Goal: Transaction & Acquisition: Purchase product/service

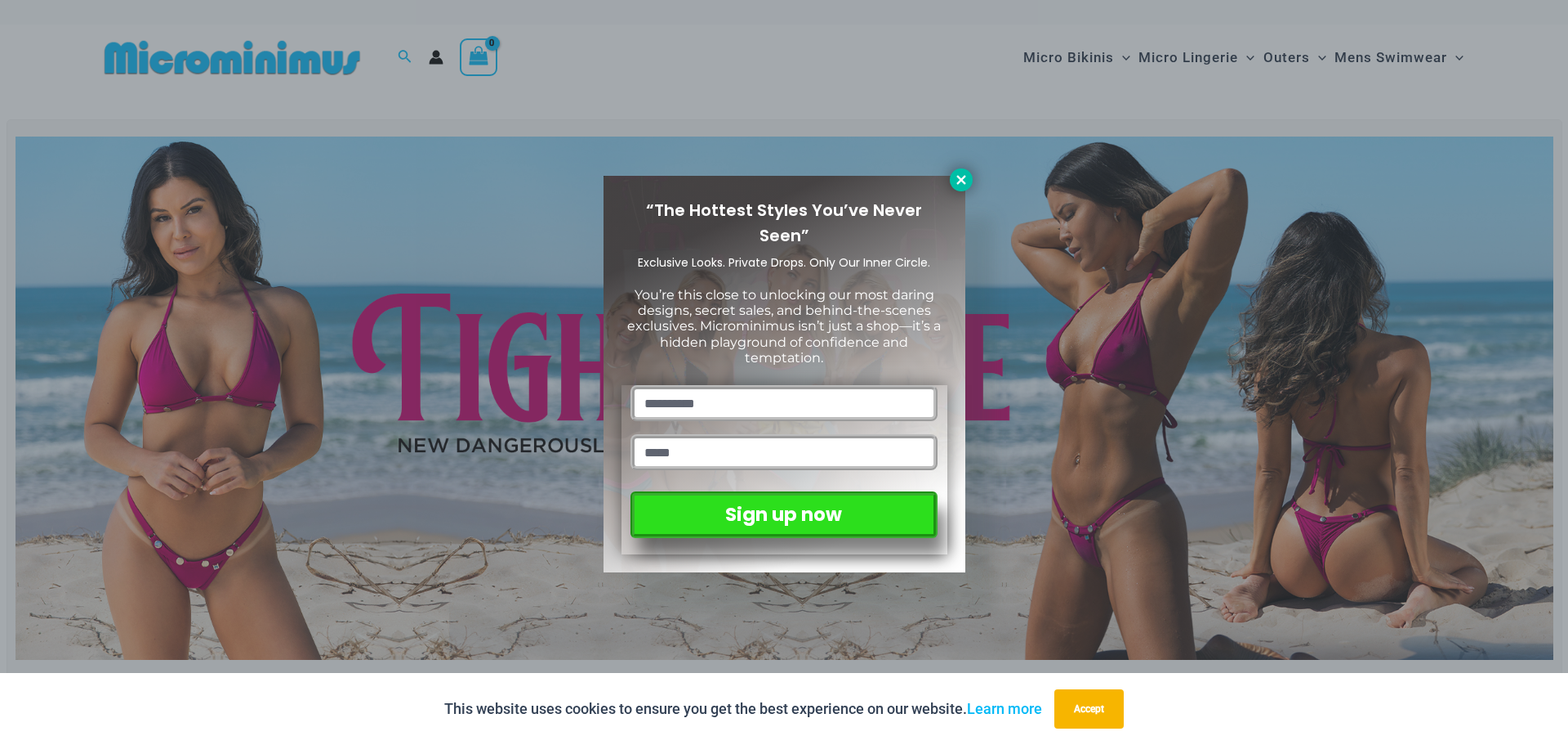
click at [959, 175] on icon at bounding box center [960, 179] width 15 height 15
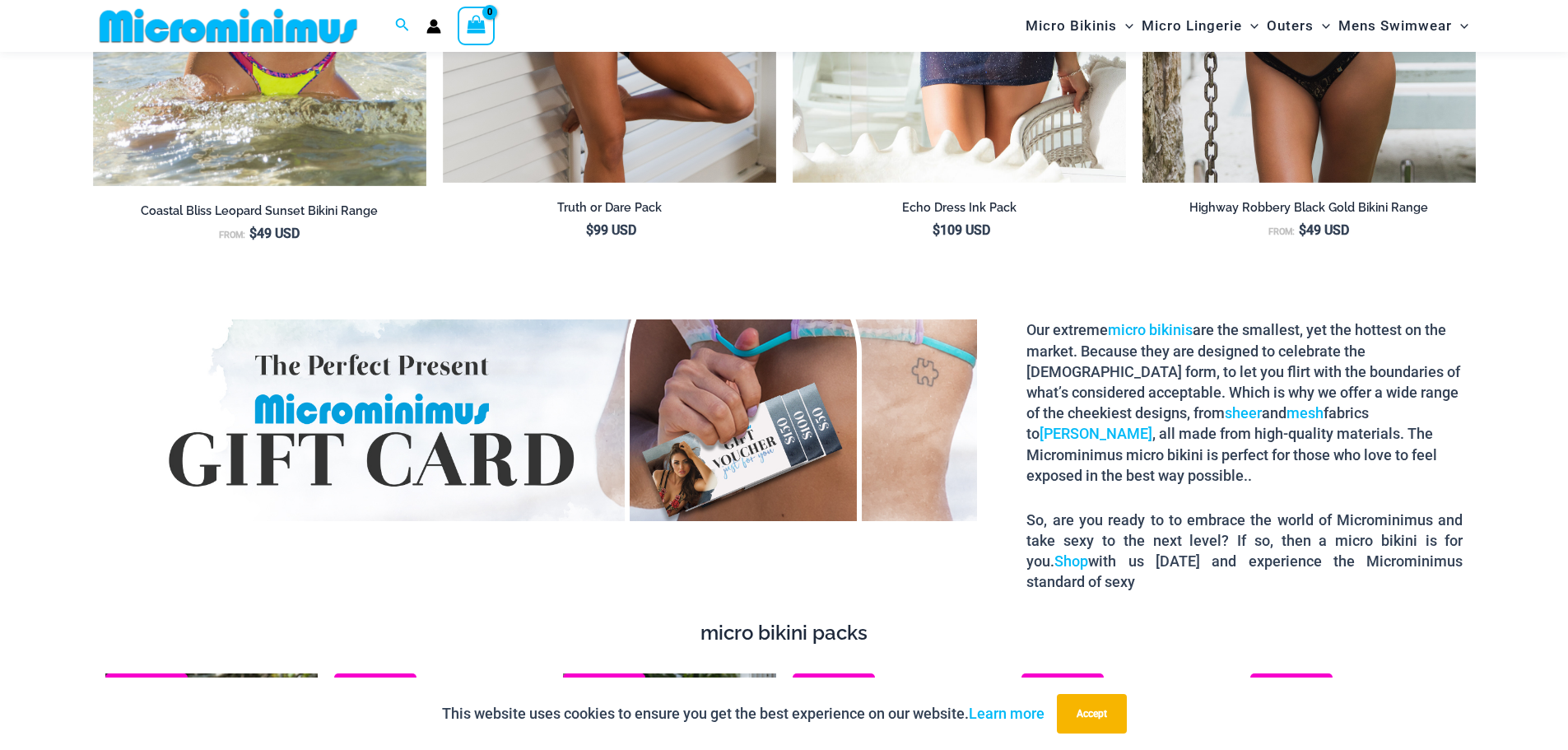
scroll to position [2700, 0]
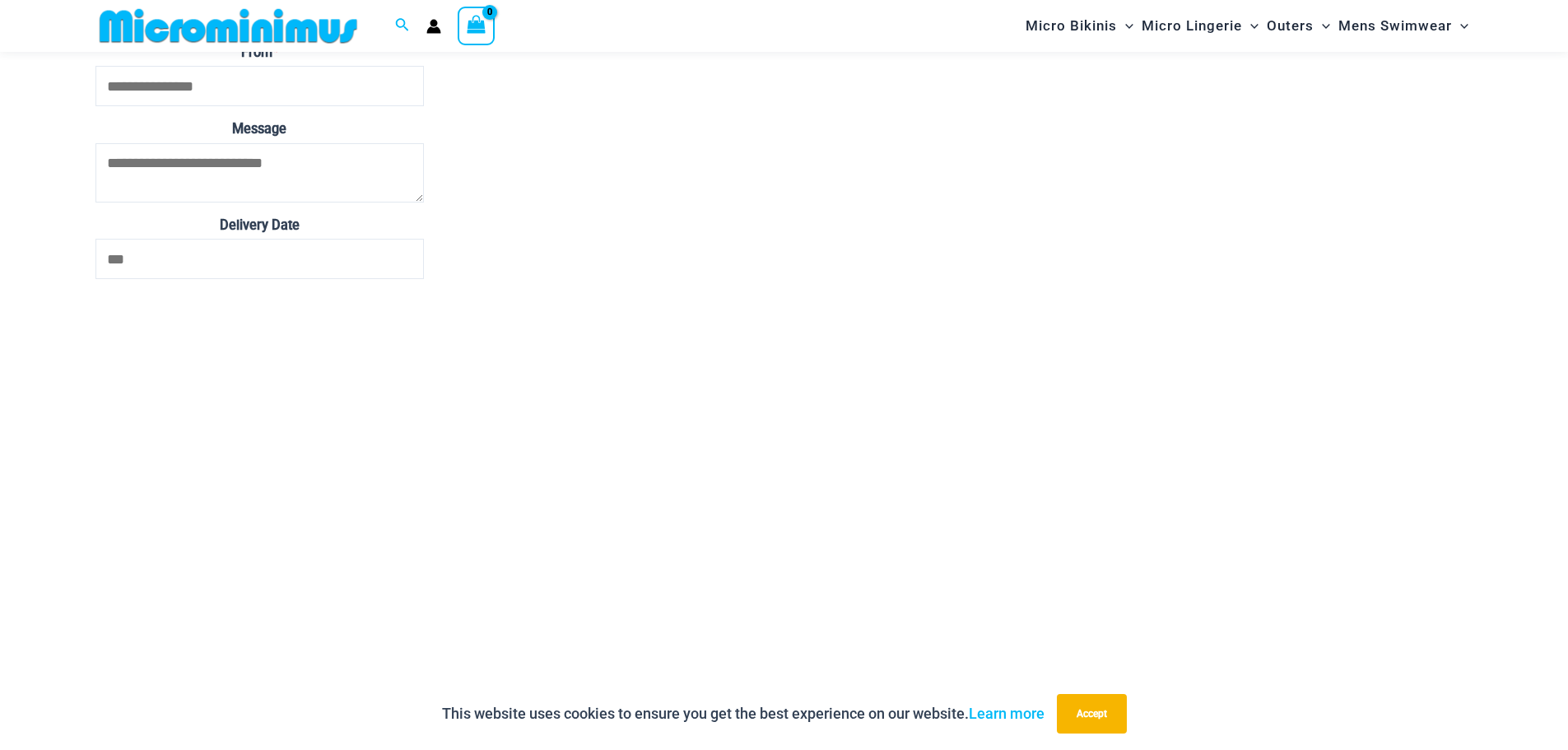
scroll to position [4016, 0]
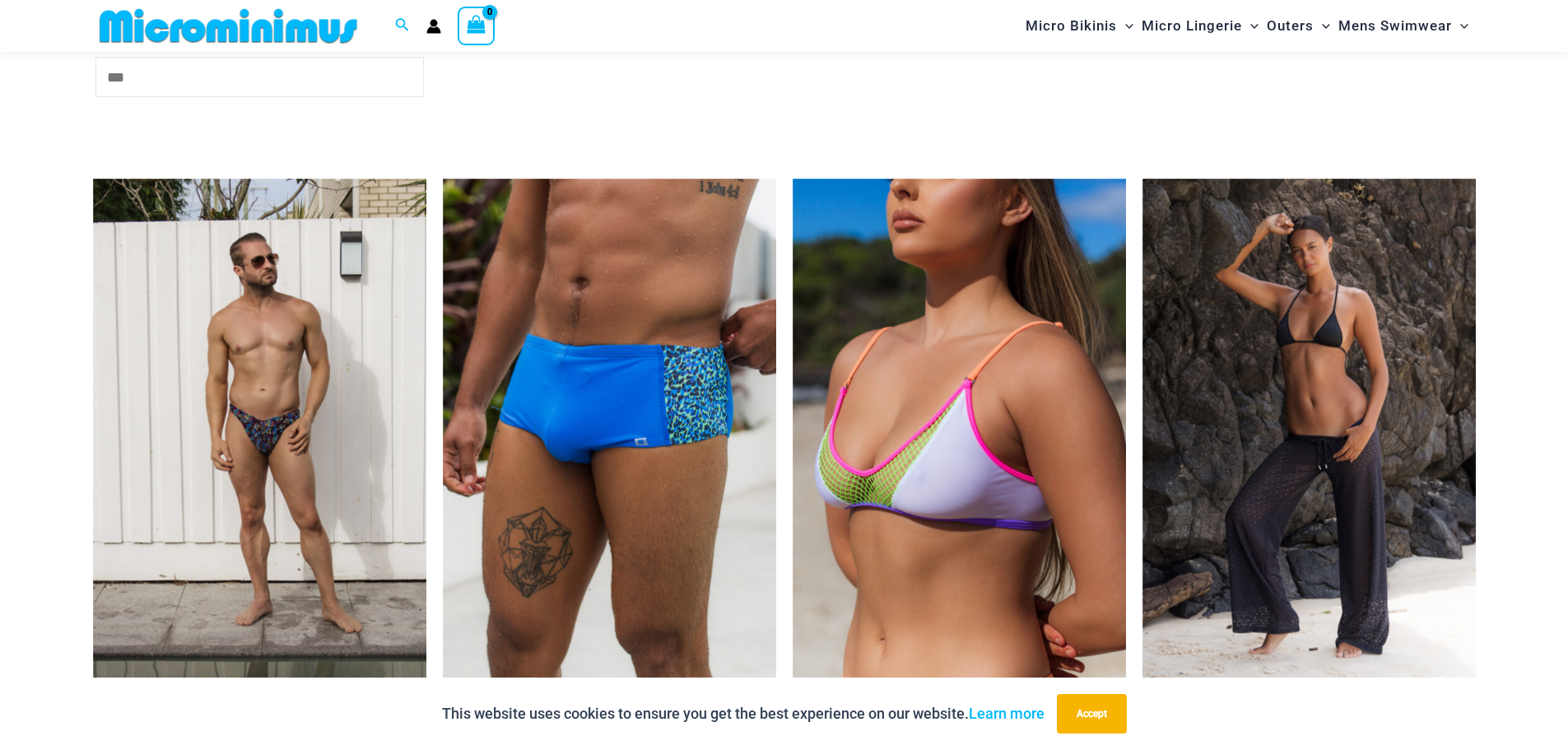
click at [1378, 678] on div "This website uses cookies to ensure you get the best experience on our website.…" at bounding box center [784, 714] width 1568 height 72
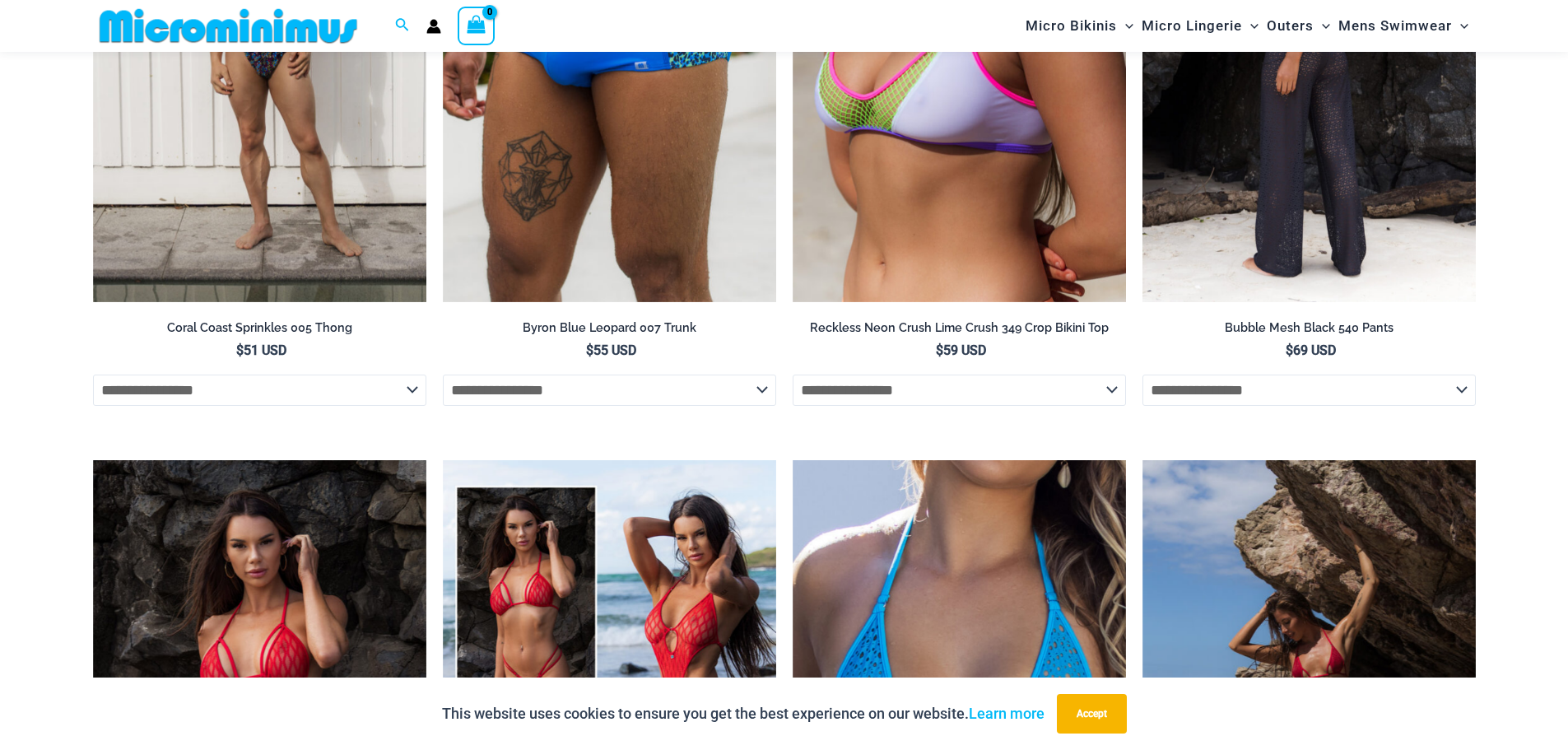
scroll to position [4181, 0]
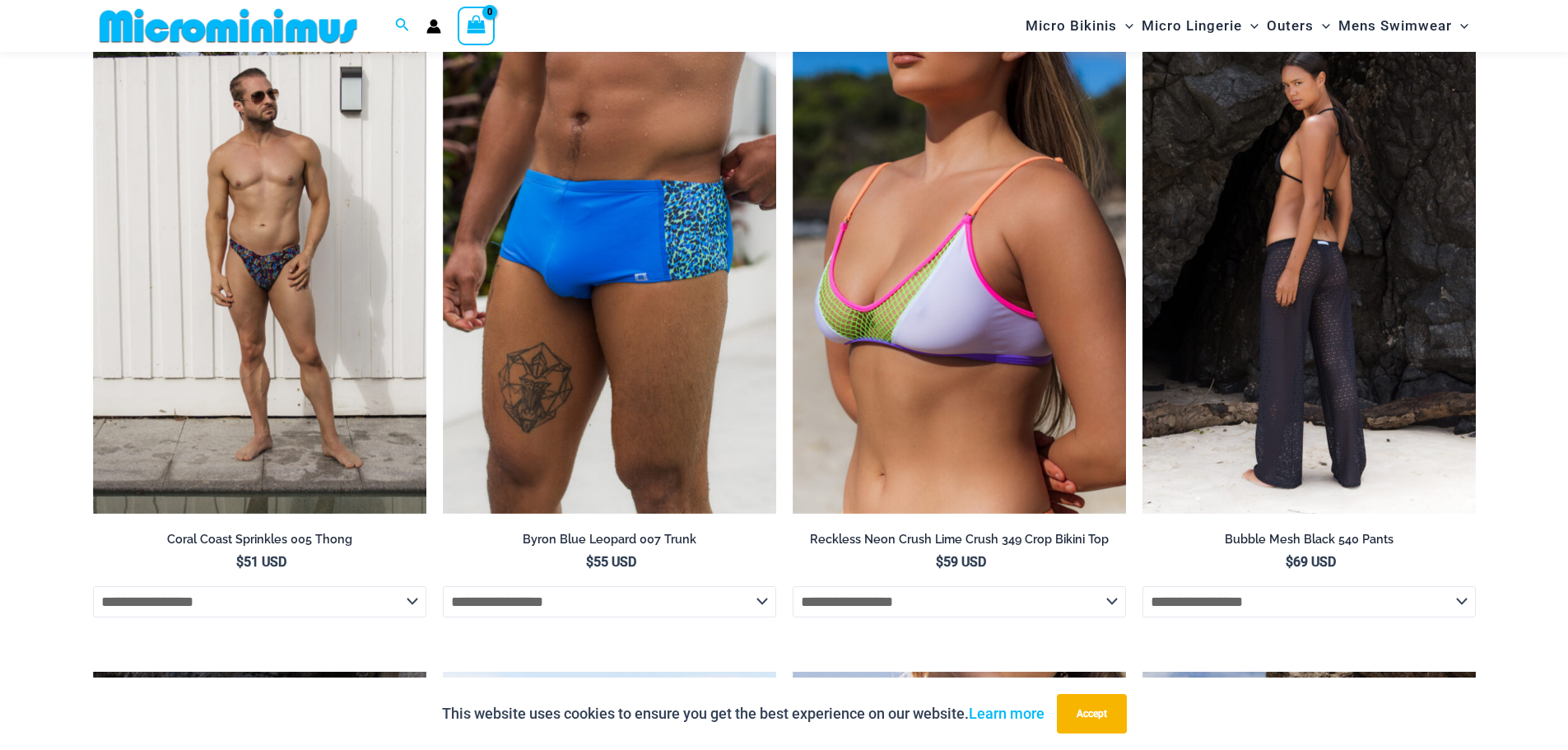
click at [1280, 232] on img at bounding box center [1308, 263] width 333 height 500
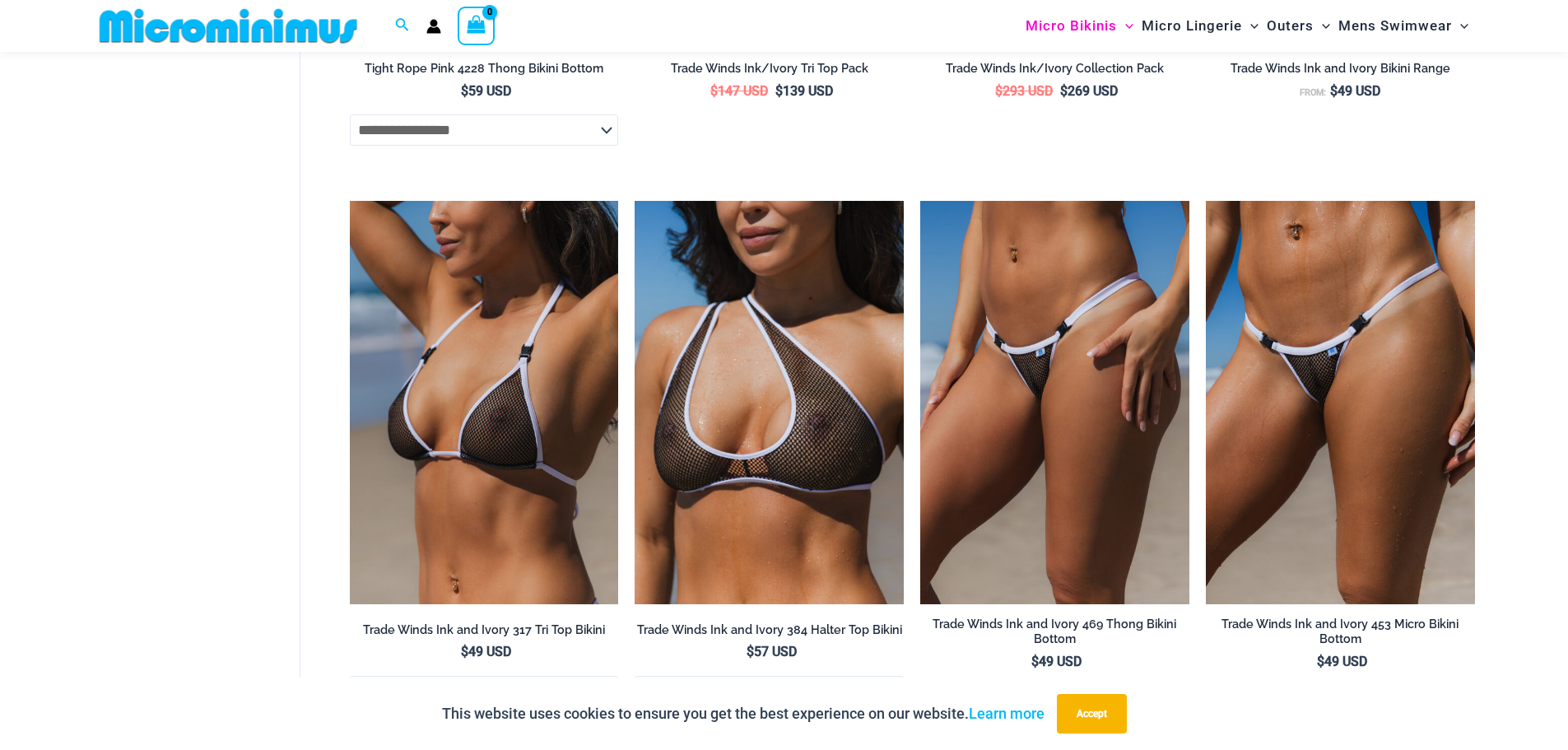
scroll to position [1468, 0]
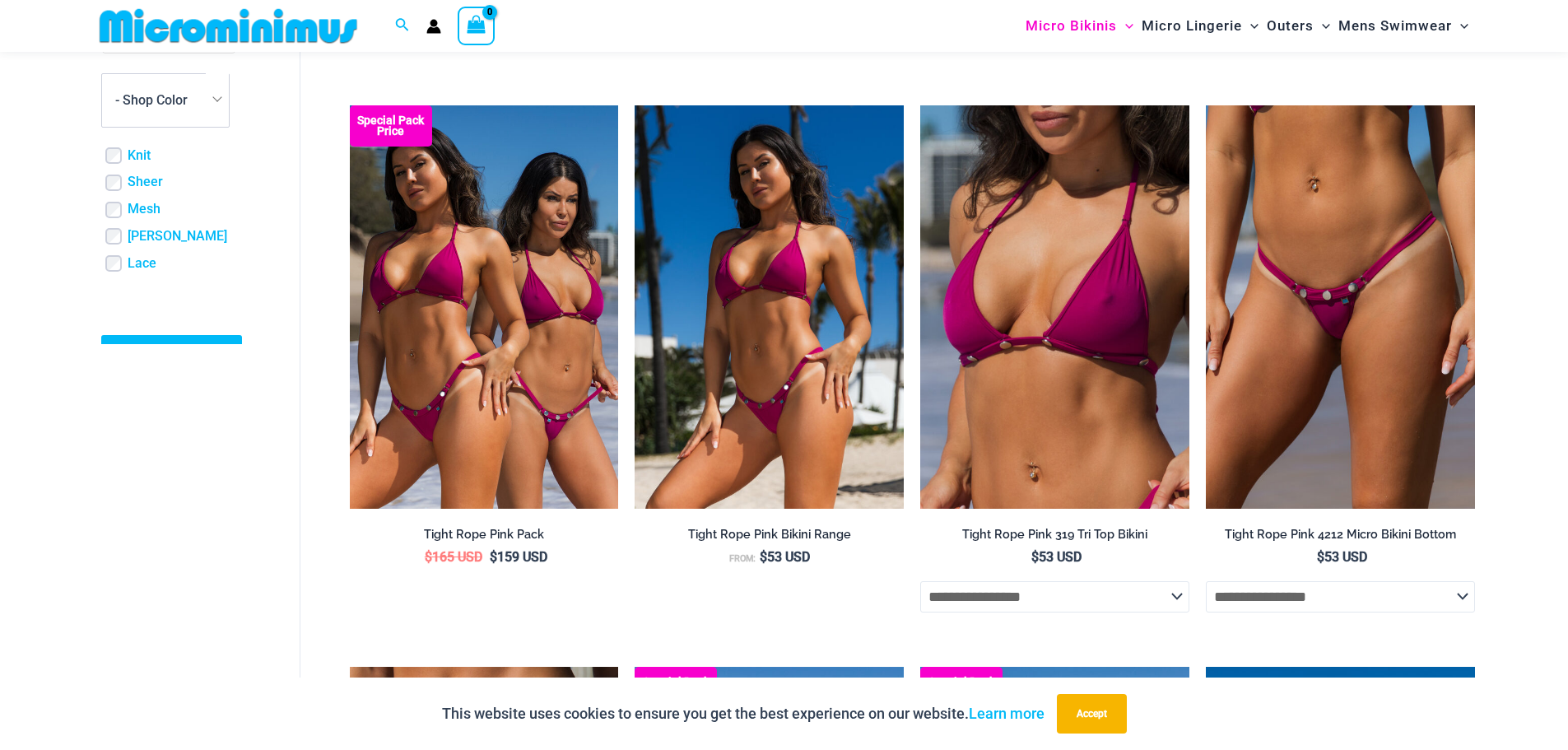
scroll to position [396, 0]
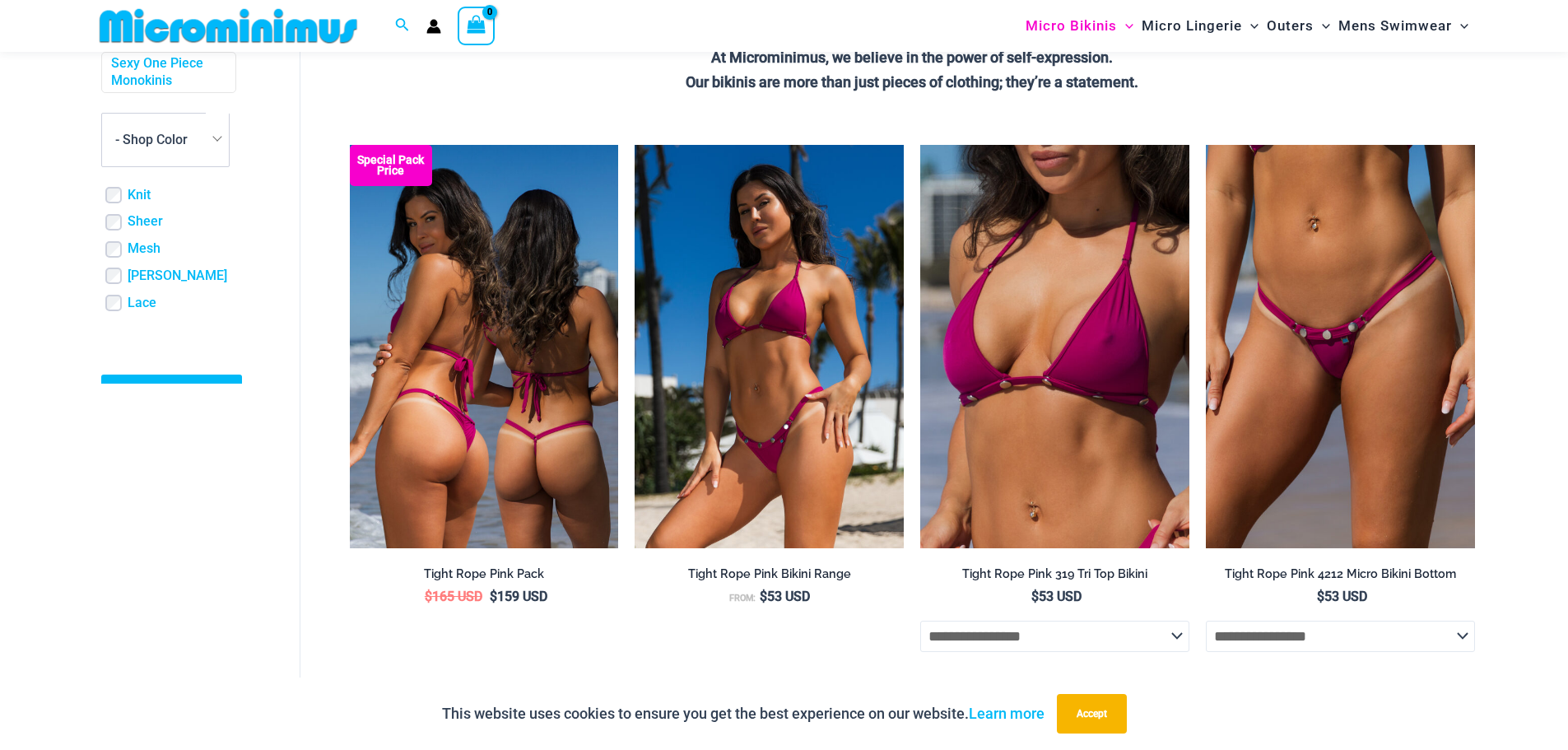
click at [524, 357] on img at bounding box center [484, 347] width 269 height 403
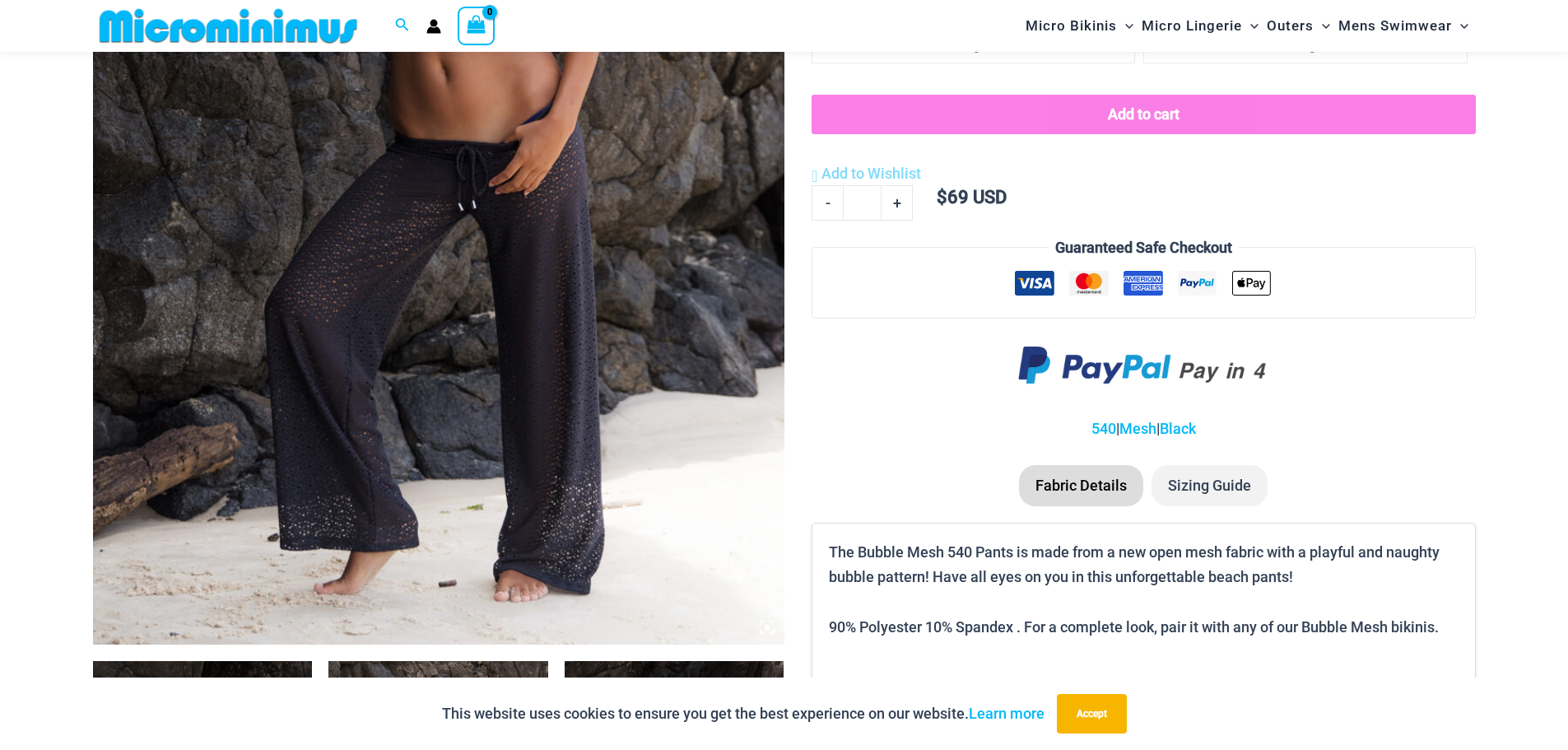
scroll to position [808, 0]
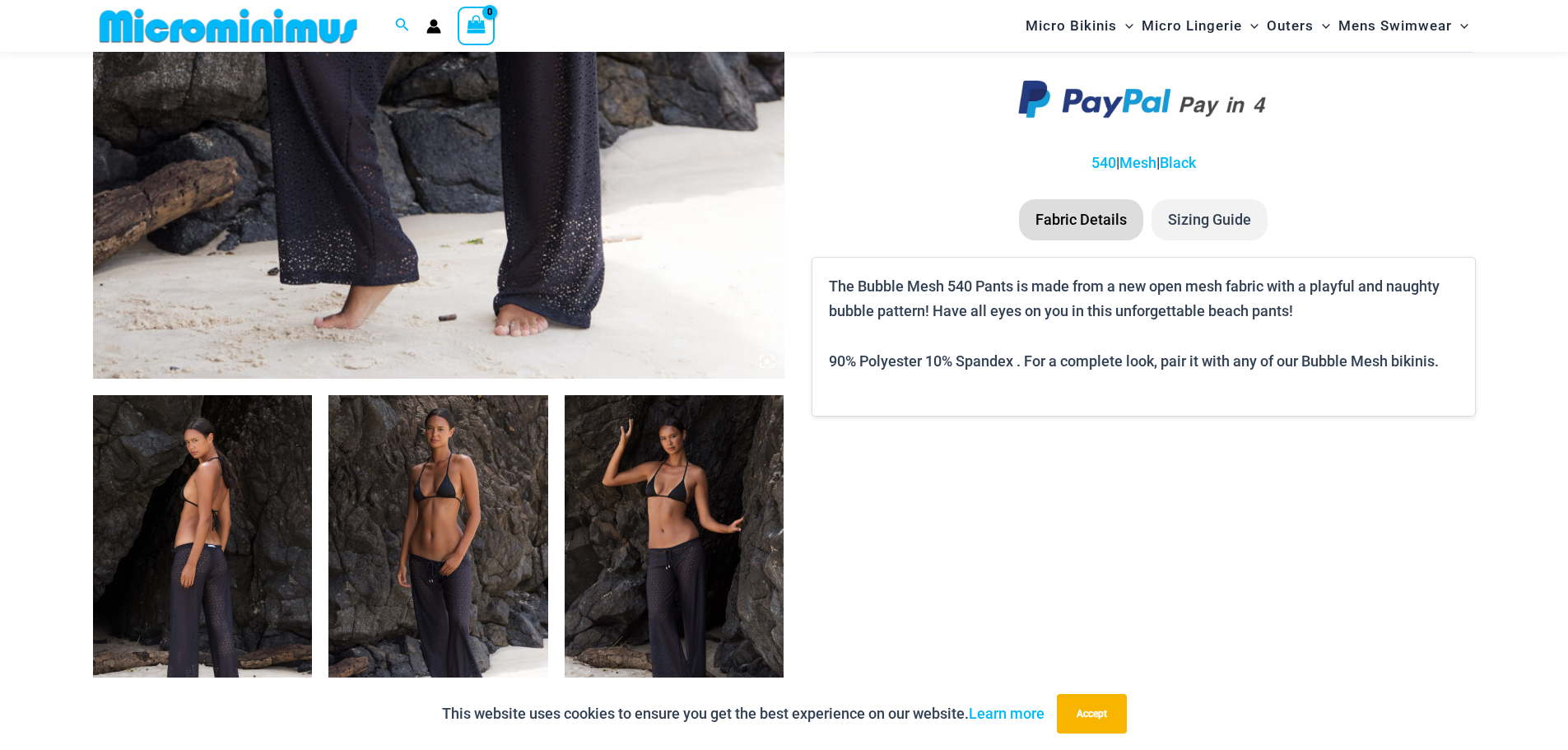
click at [229, 509] on img at bounding box center [203, 559] width 219 height 329
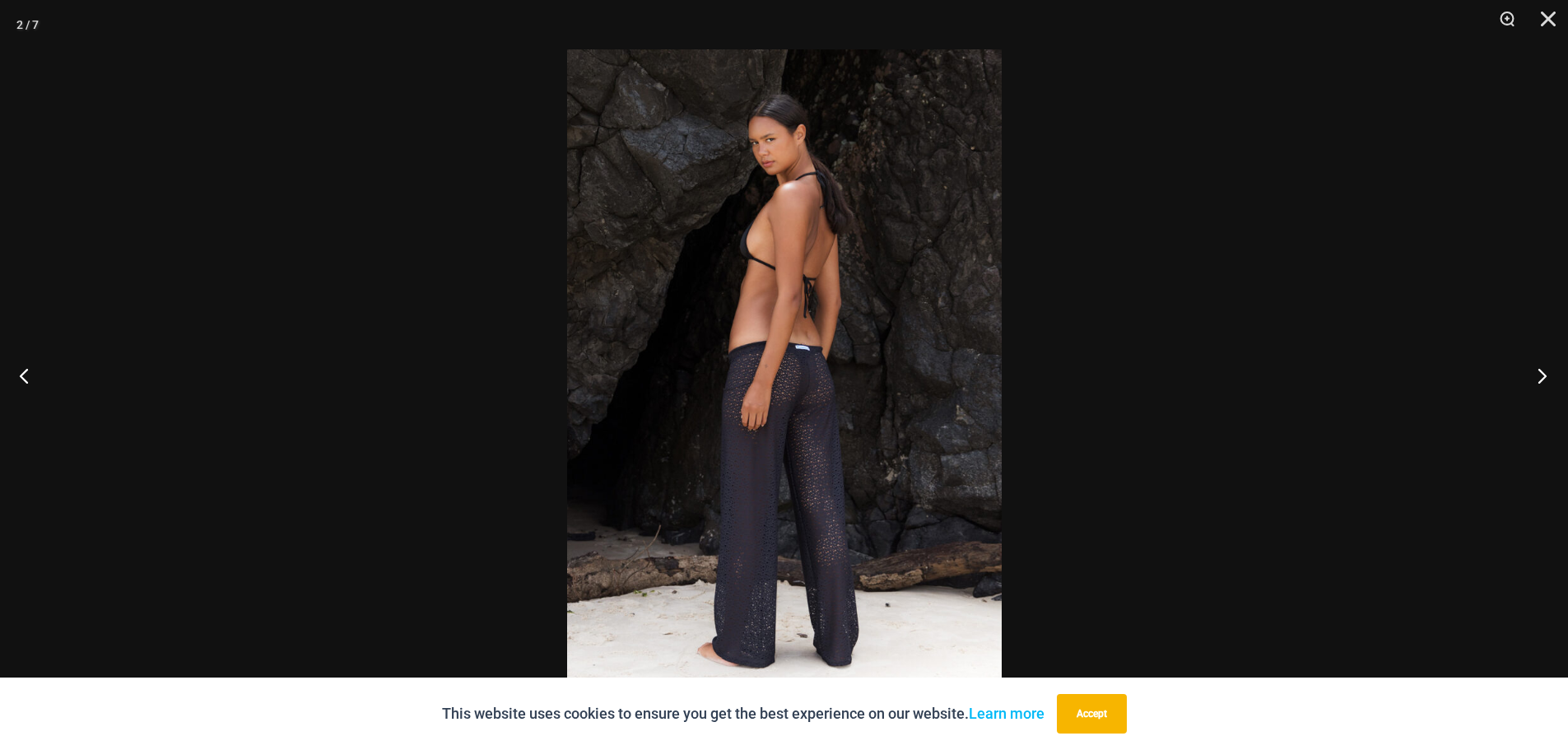
click at [1531, 373] on button "Next" at bounding box center [1537, 375] width 62 height 82
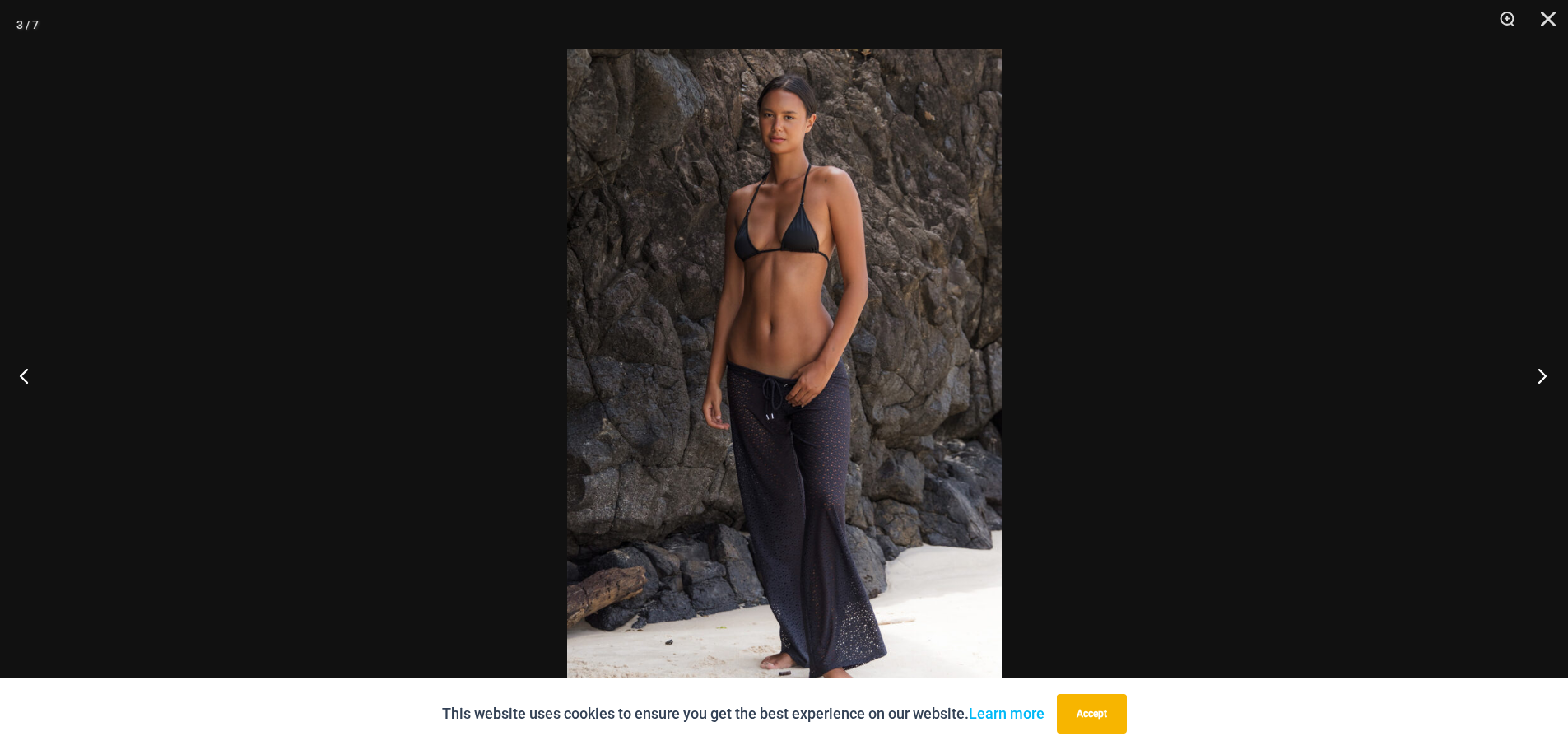
click at [1533, 372] on button "Next" at bounding box center [1537, 375] width 62 height 82
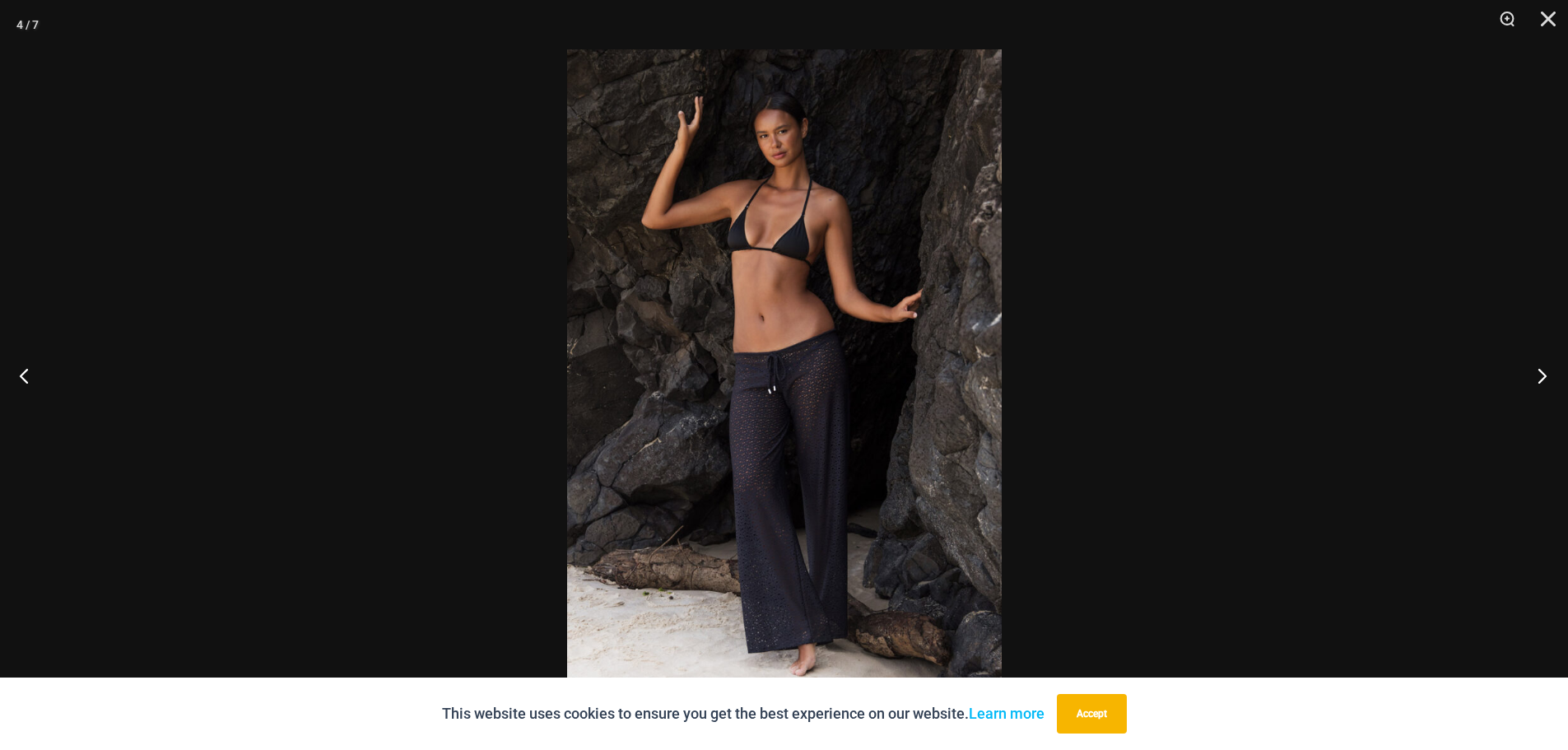
click at [1535, 369] on button "Next" at bounding box center [1537, 375] width 62 height 82
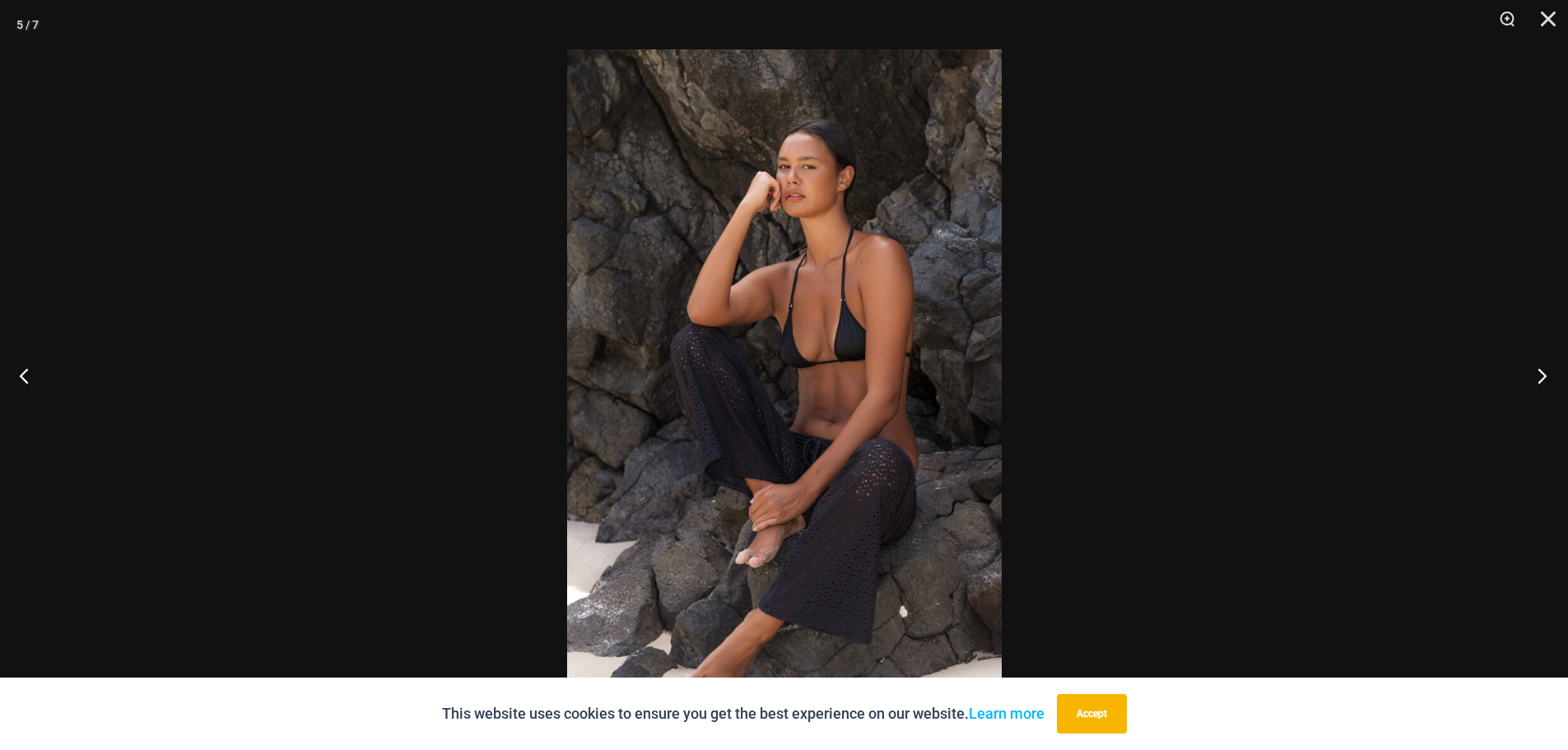
click at [1535, 368] on button "Next" at bounding box center [1537, 375] width 62 height 82
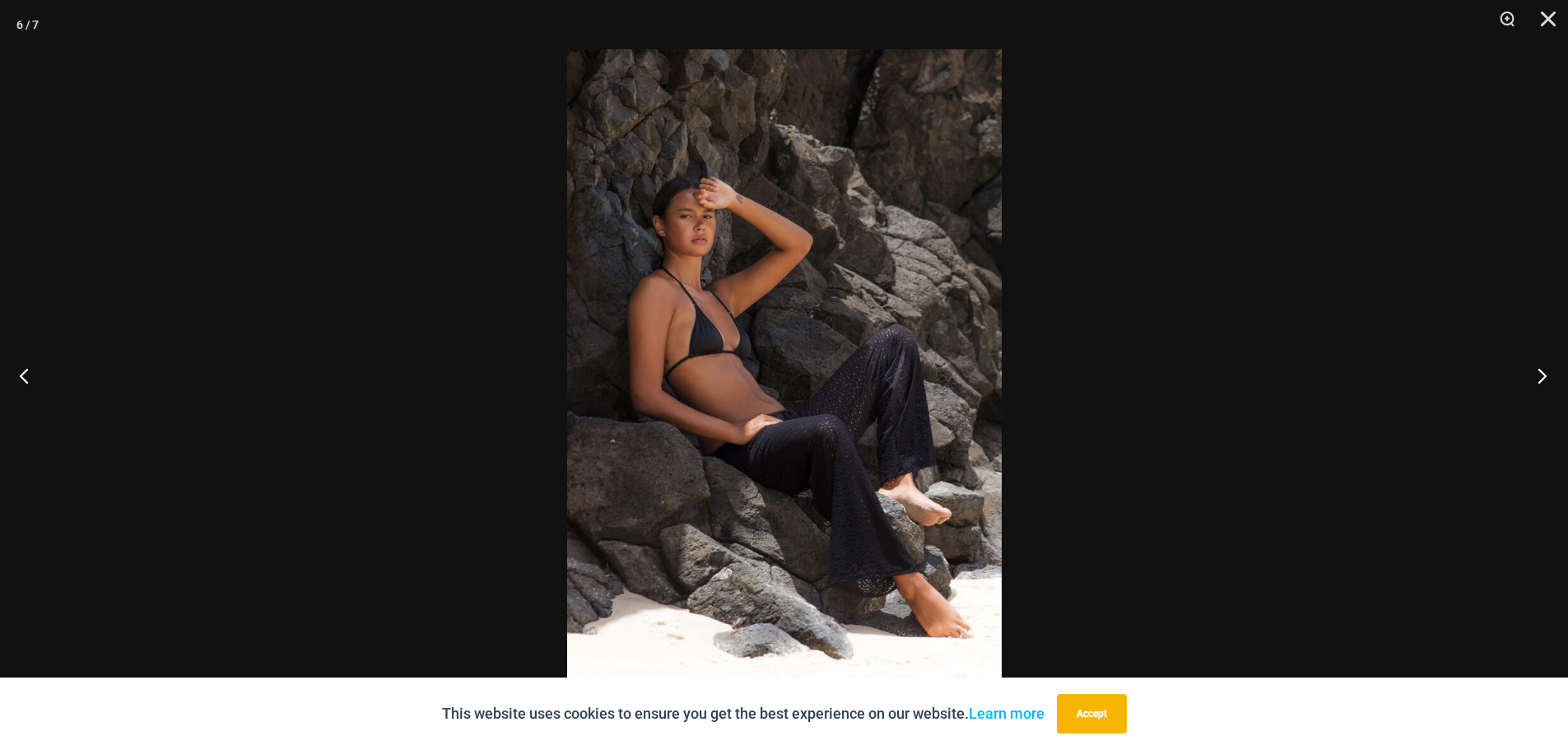
click at [1536, 368] on button "Next" at bounding box center [1537, 375] width 62 height 82
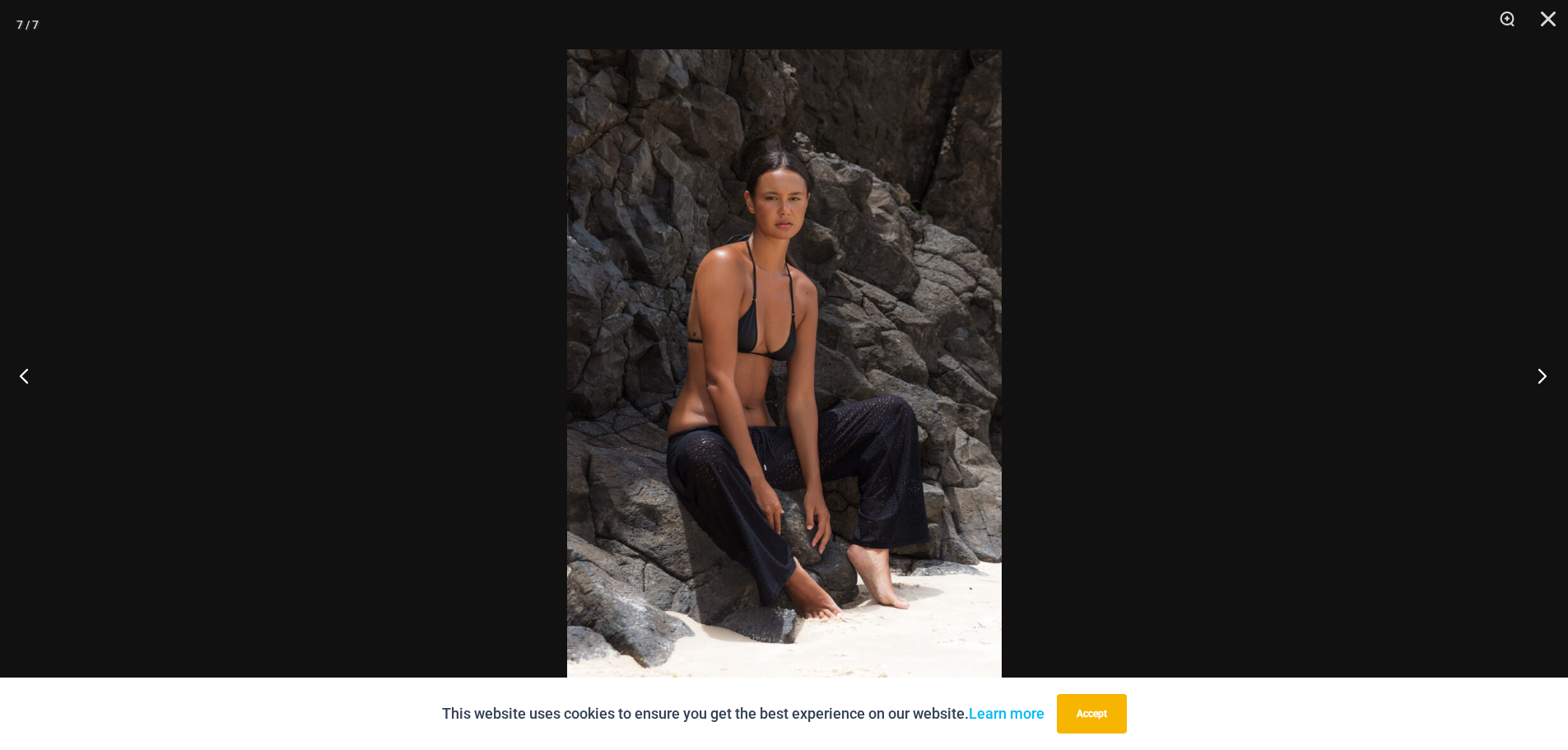
click at [1536, 368] on button "Next" at bounding box center [1537, 375] width 62 height 82
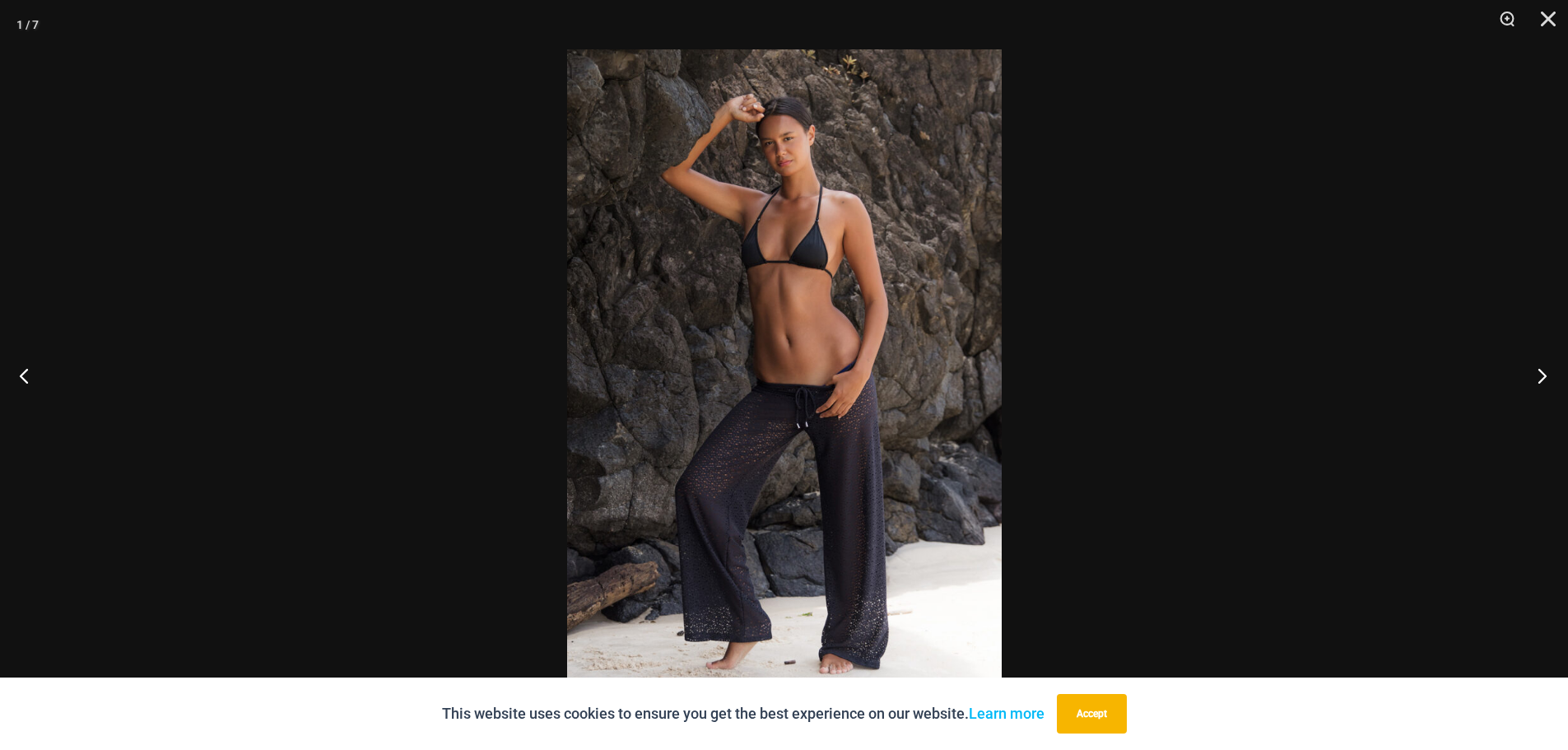
click at [1536, 368] on button "Next" at bounding box center [1537, 375] width 62 height 82
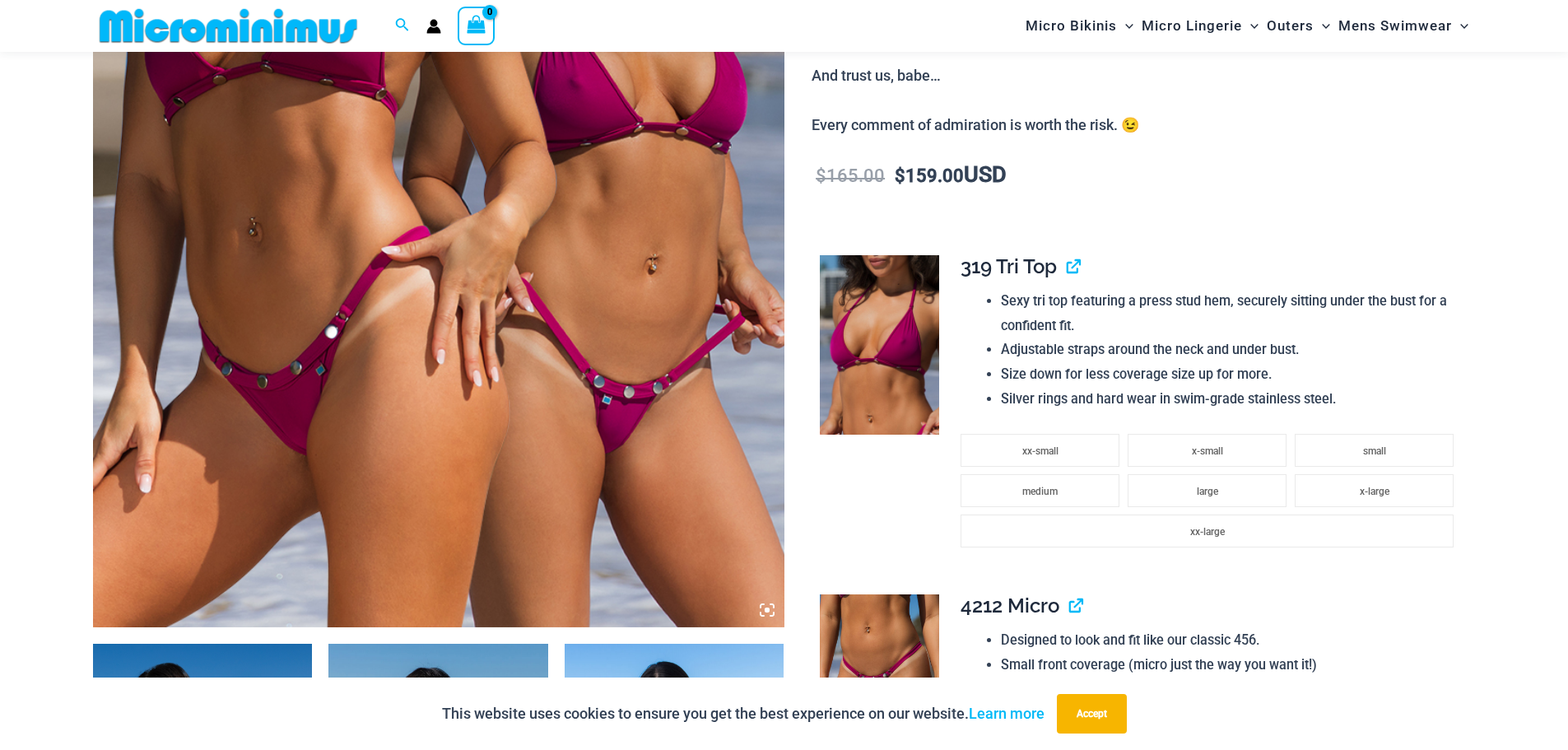
scroll to position [726, 0]
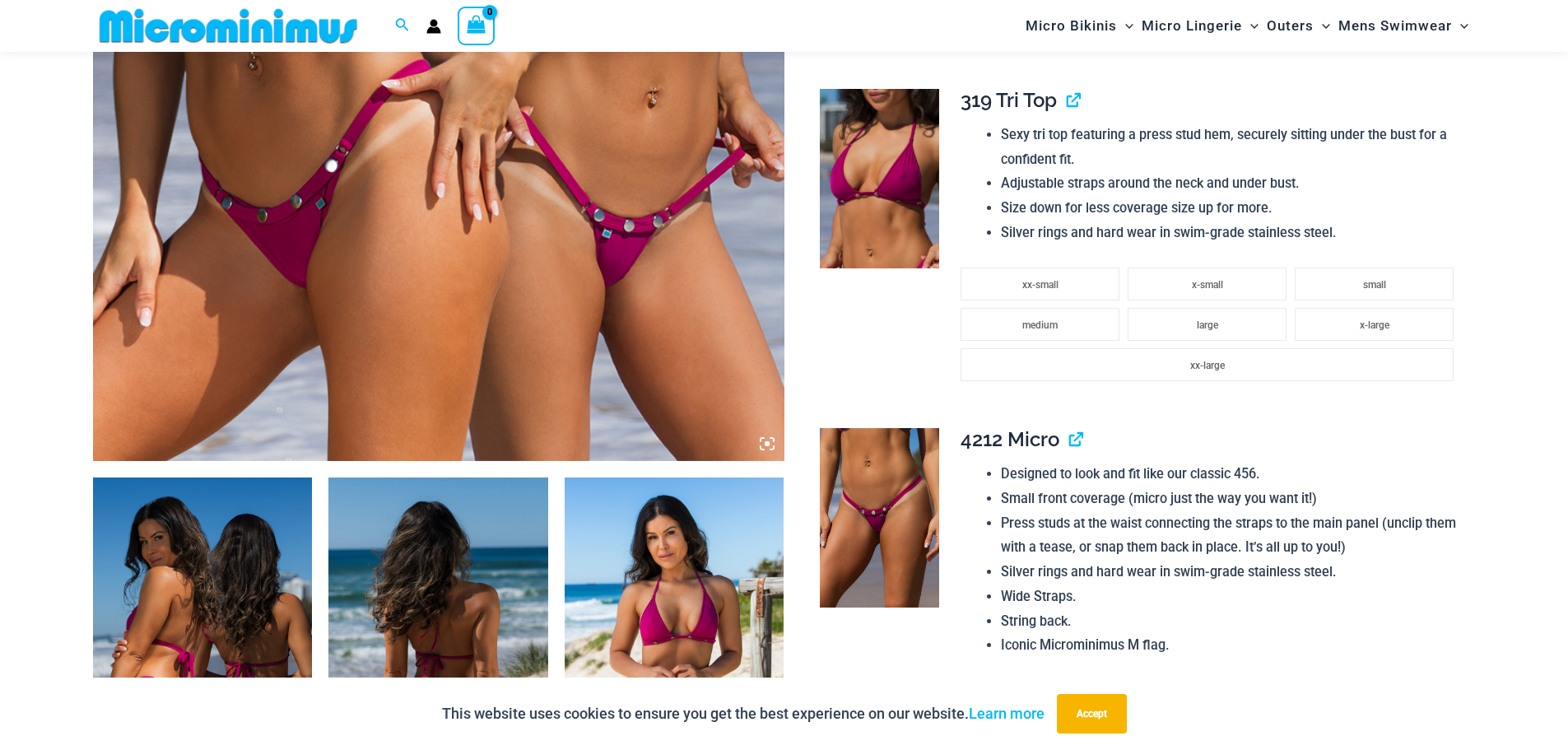
click at [167, 547] on img at bounding box center [203, 641] width 219 height 329
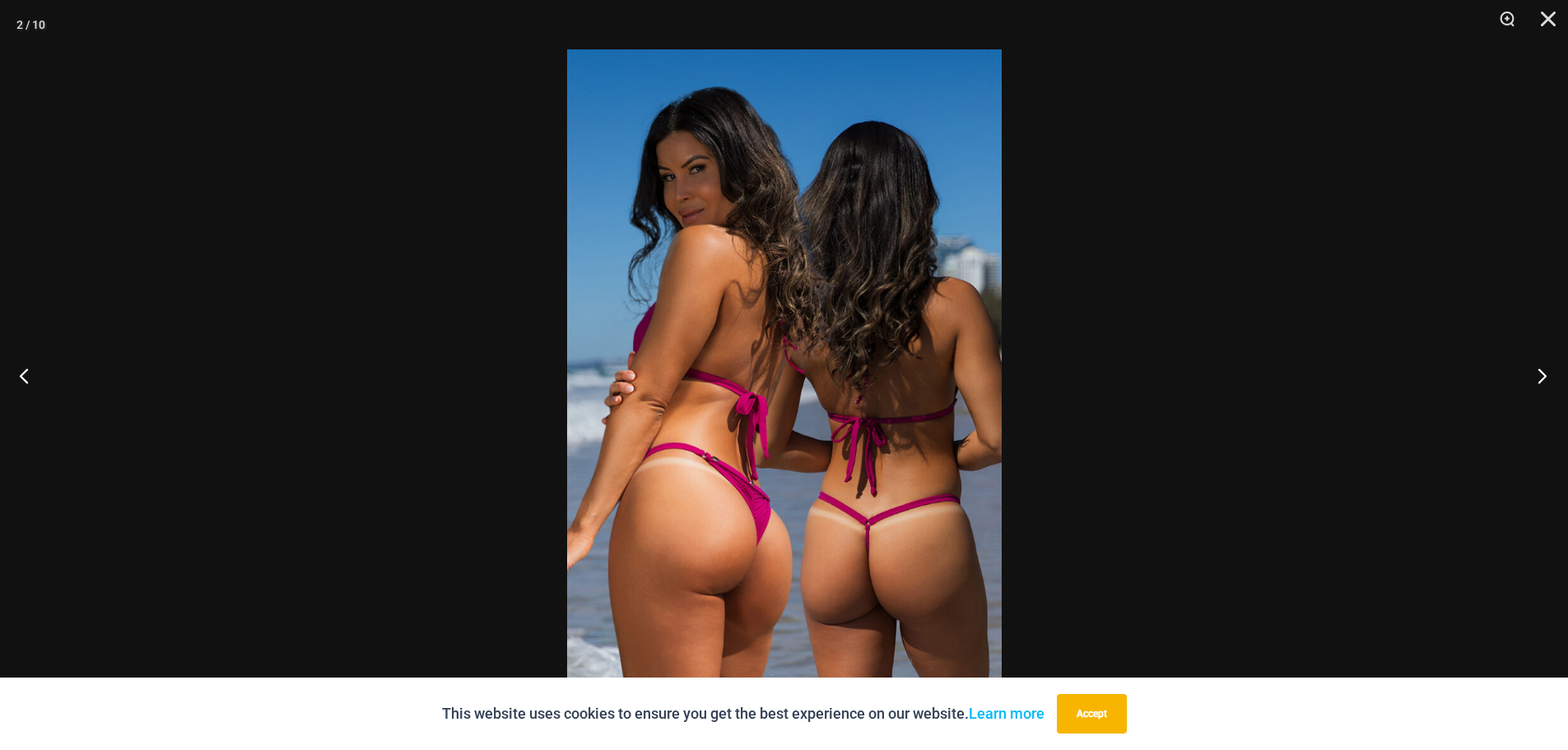
click at [1545, 372] on button "Next" at bounding box center [1537, 375] width 62 height 82
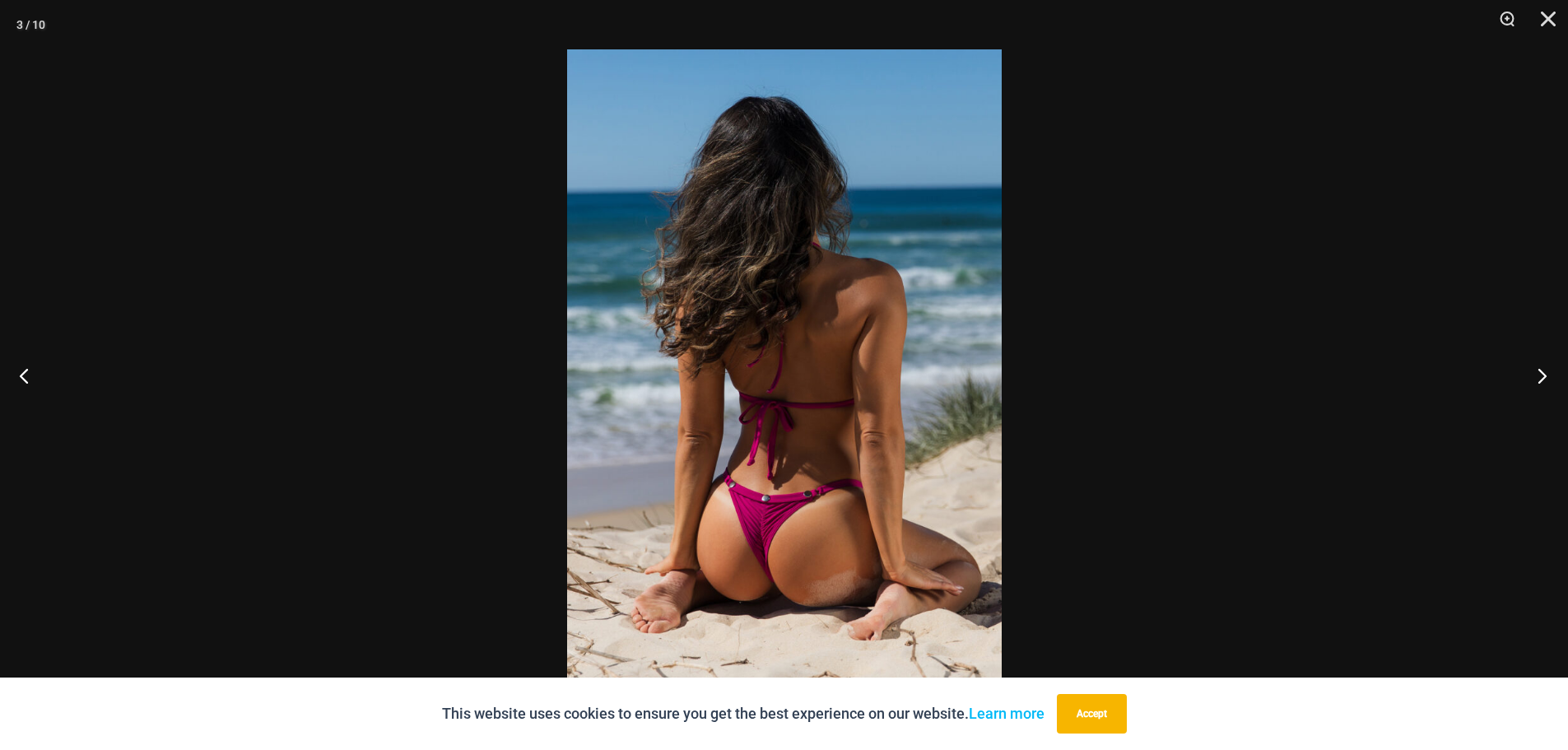
click at [1545, 372] on button "Next" at bounding box center [1537, 375] width 62 height 82
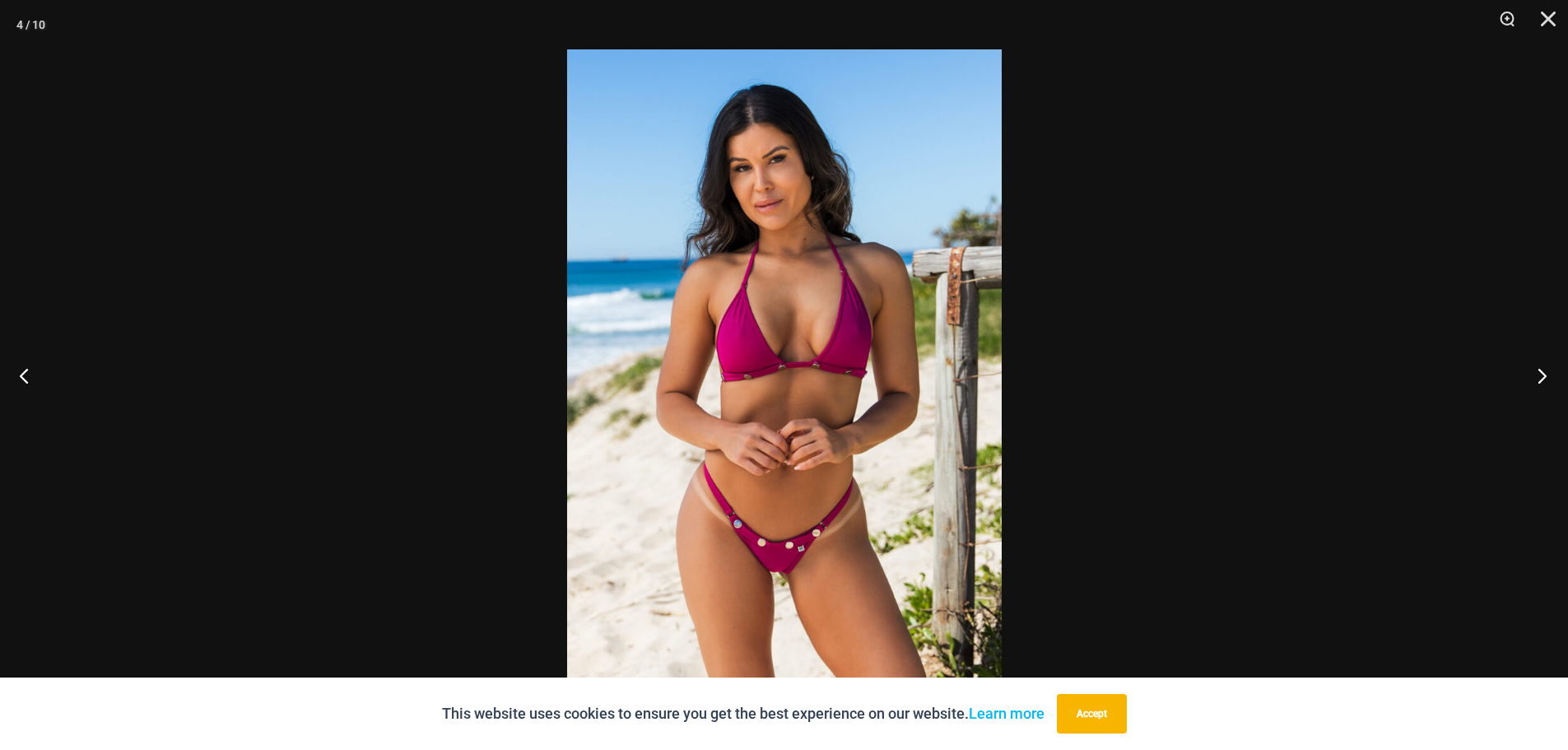
click at [1545, 372] on button "Next" at bounding box center [1537, 375] width 62 height 82
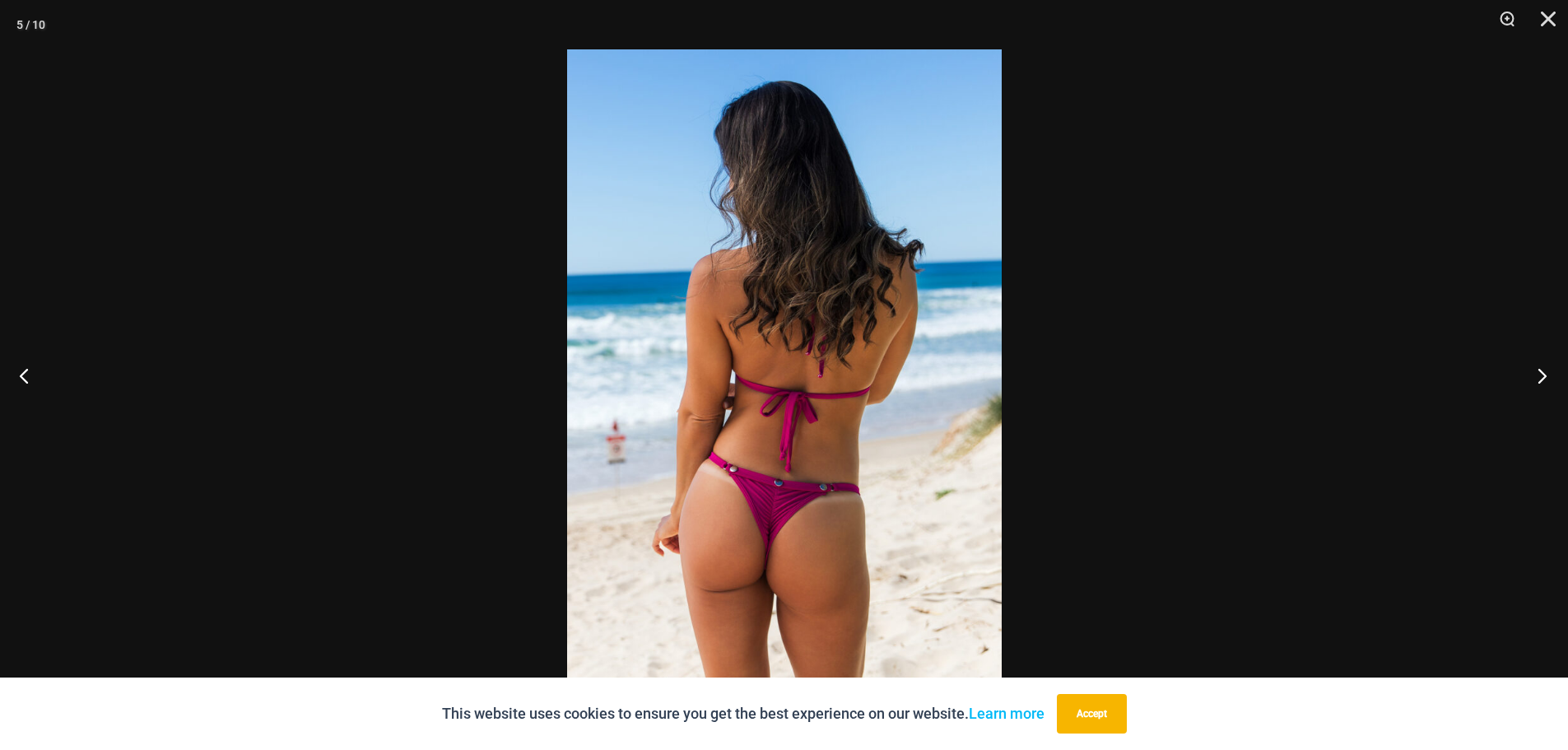
click at [1548, 371] on button "Next" at bounding box center [1537, 375] width 62 height 82
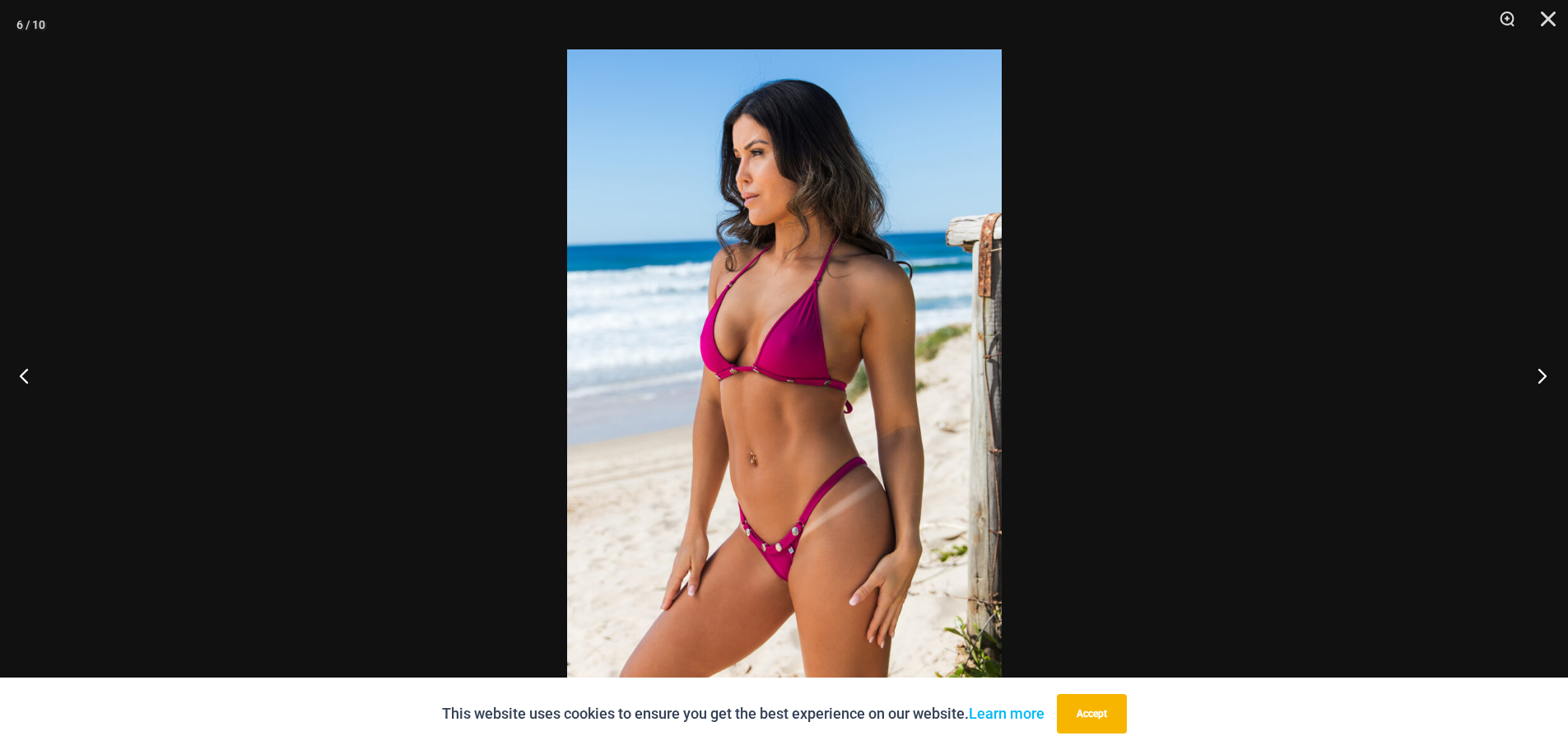
click at [1548, 371] on button "Next" at bounding box center [1537, 375] width 62 height 82
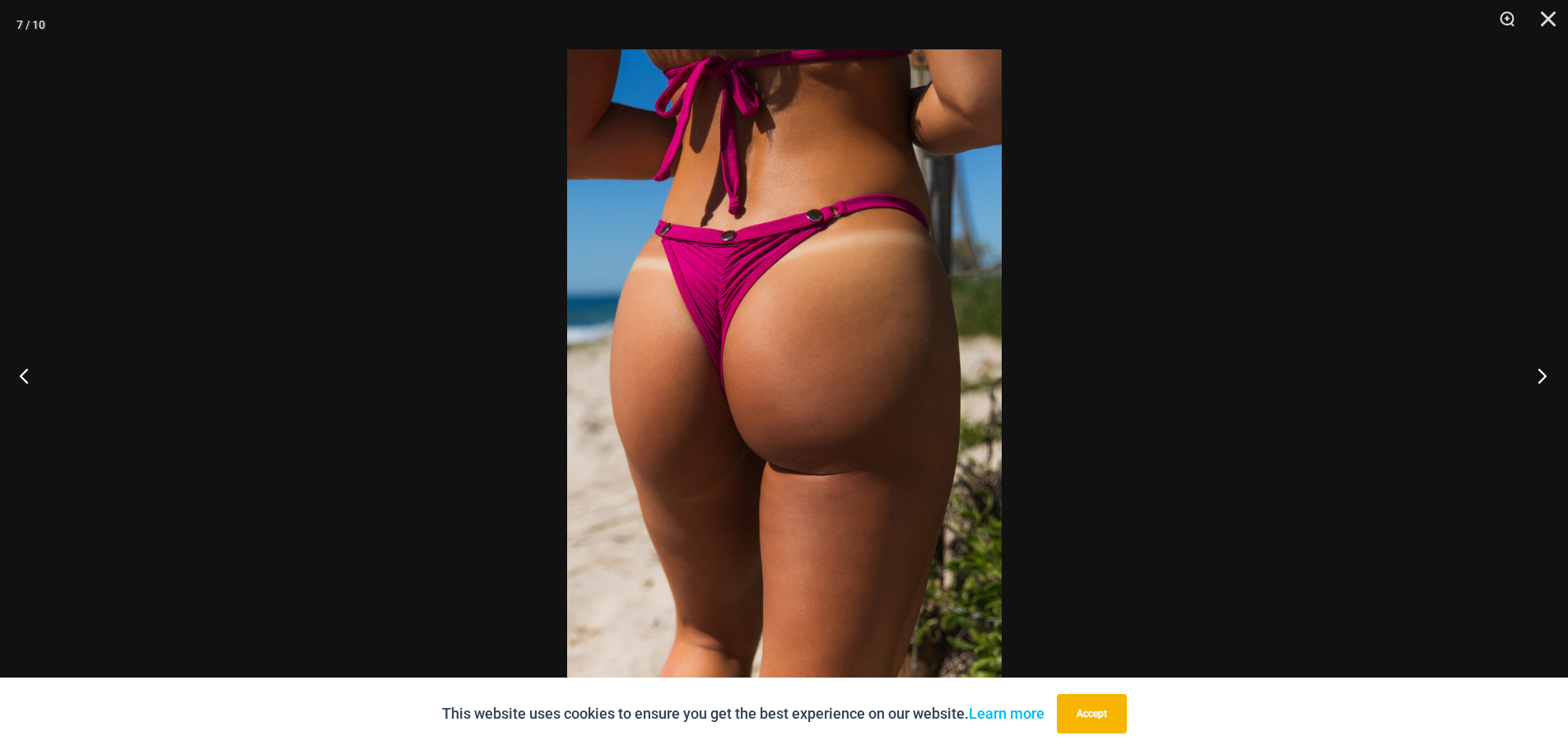
click at [1548, 371] on button "Next" at bounding box center [1537, 375] width 62 height 82
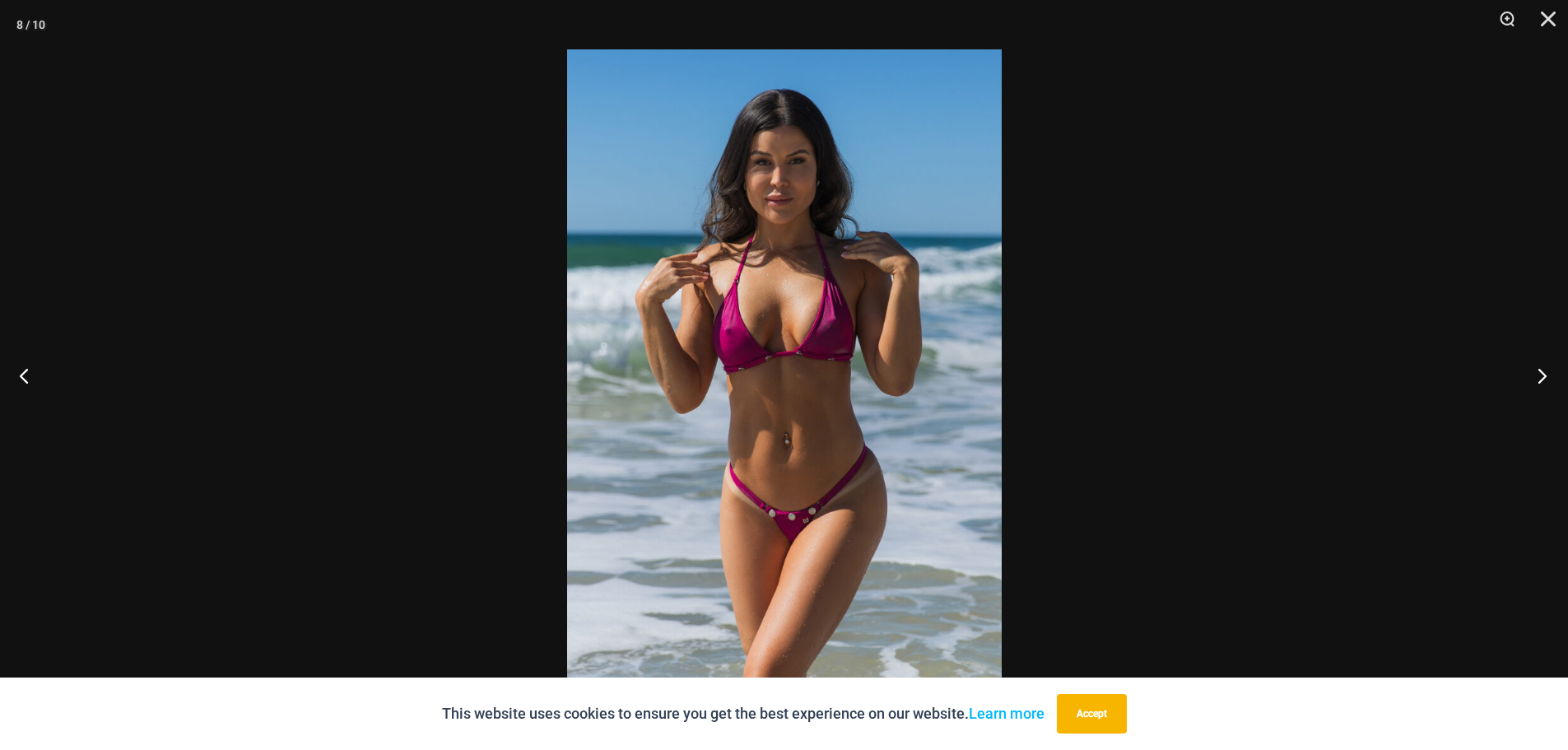
click at [1548, 371] on button "Next" at bounding box center [1537, 375] width 62 height 82
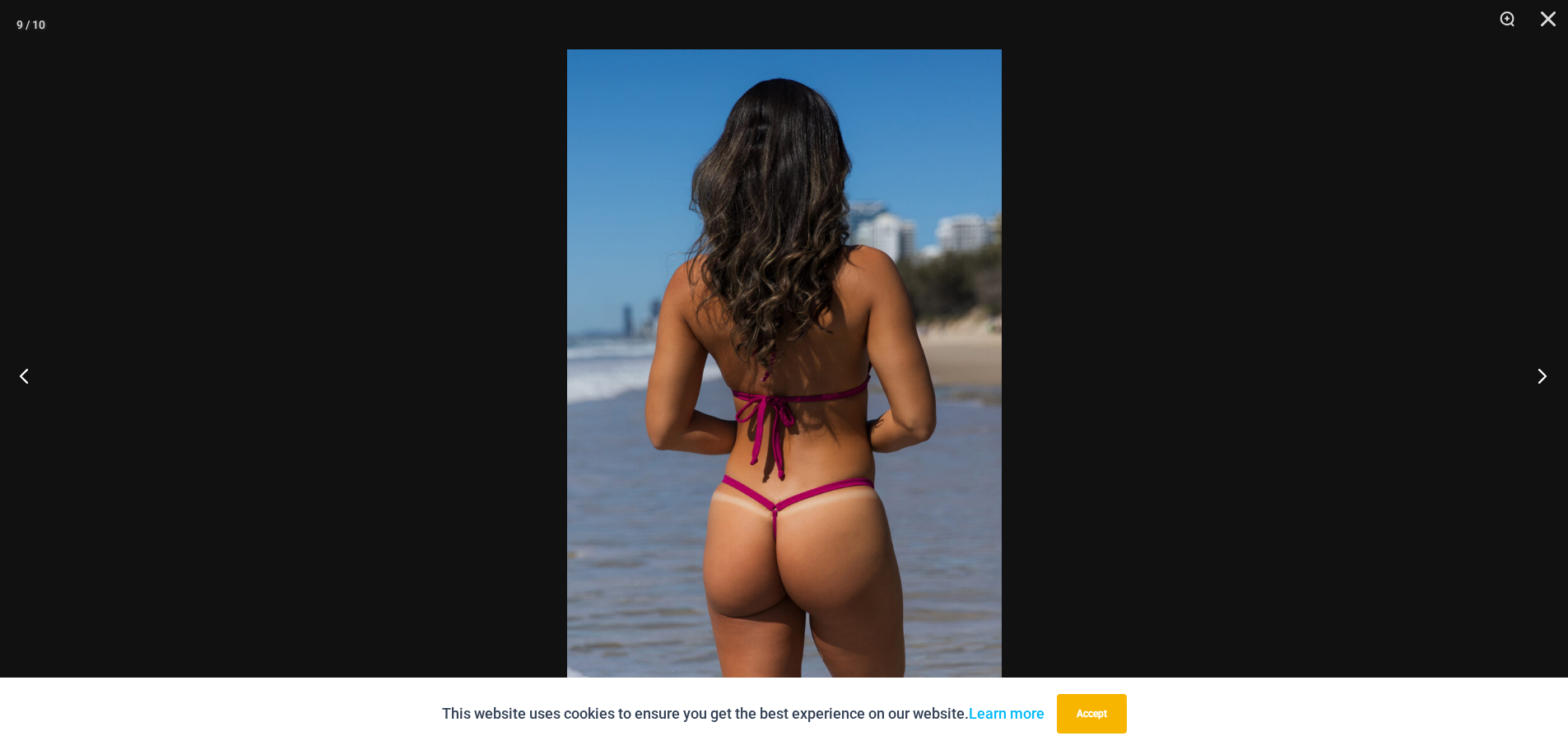
click at [1548, 371] on button "Next" at bounding box center [1537, 375] width 62 height 82
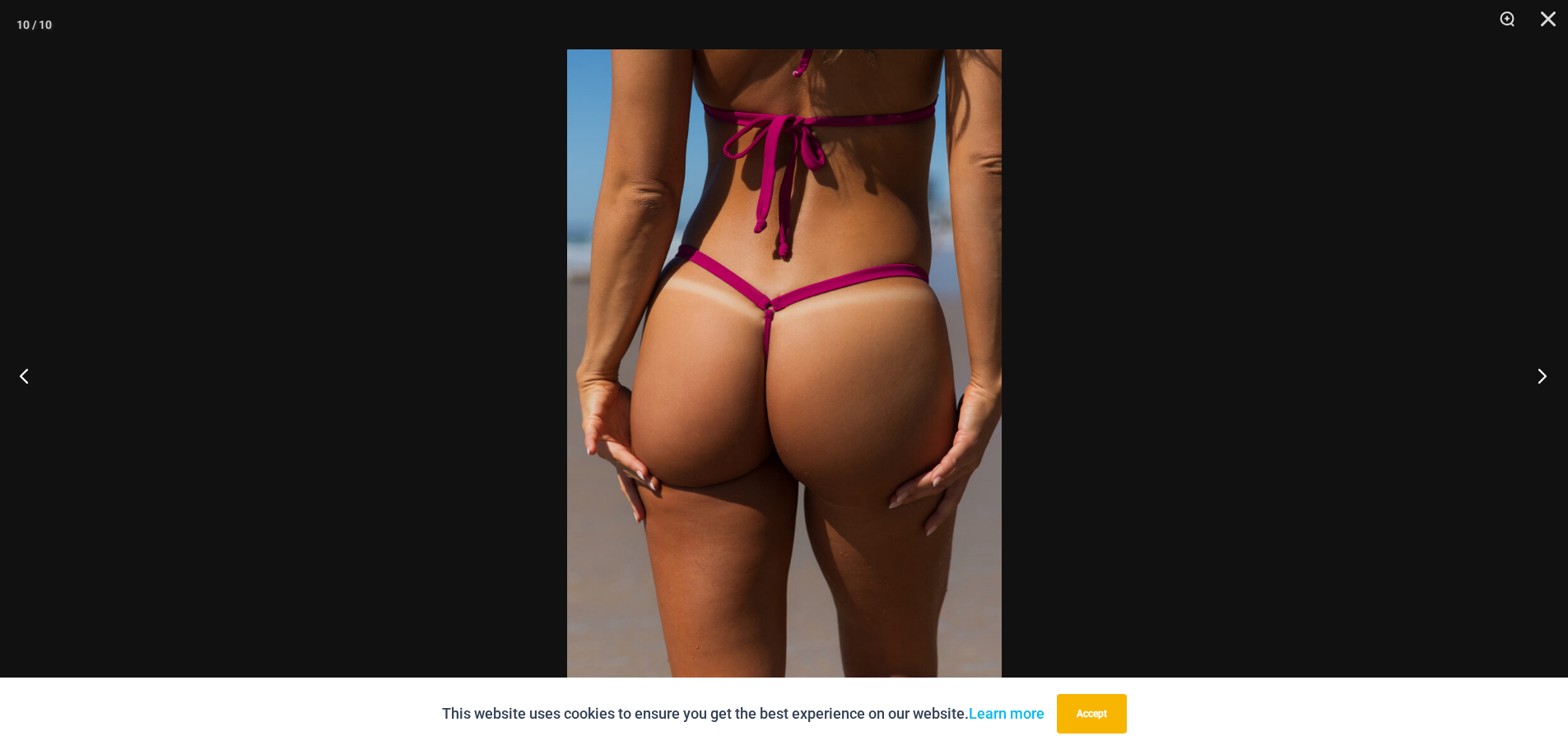
click at [1549, 373] on button "Next" at bounding box center [1537, 375] width 62 height 82
